Goal: Information Seeking & Learning: Check status

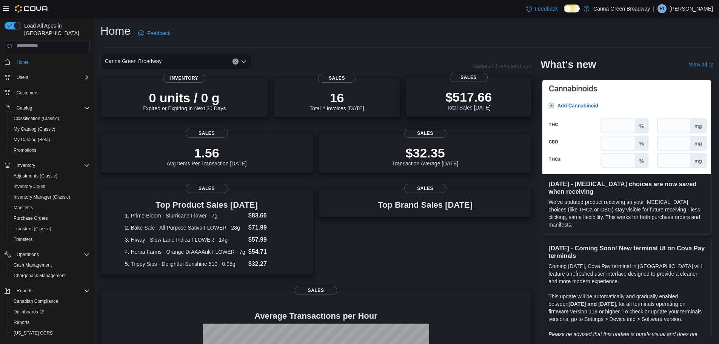
click at [464, 114] on div "$517.66 Total Sales [DATE] Sales" at bounding box center [469, 96] width 126 height 39
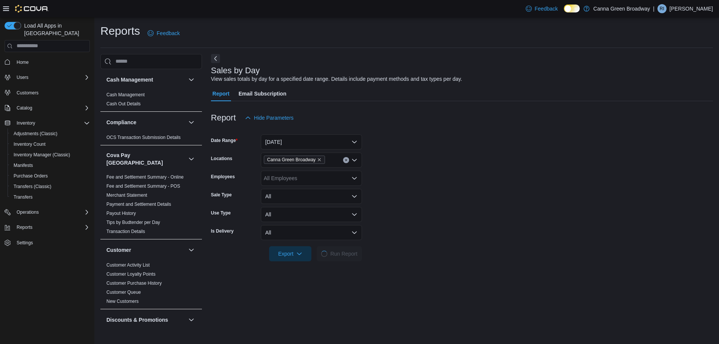
click at [354, 55] on div "Sales by Day View sales totals by day for a specified date range. Details inclu…" at bounding box center [462, 312] width 502 height 516
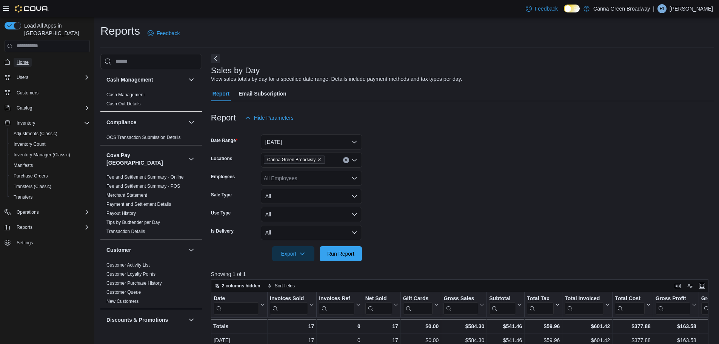
click at [18, 59] on span "Home" at bounding box center [23, 62] width 12 height 6
